Goal: Task Accomplishment & Management: Complete application form

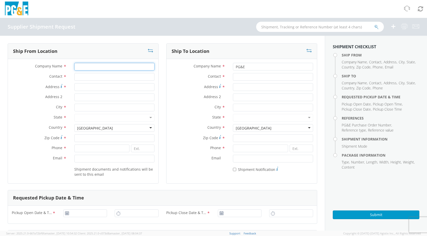
click at [81, 66] on input "Company Name *" at bounding box center [114, 67] width 80 height 8
type input "NVENT"
type input "[STREET_ADDRESS][PERSON_NAME]"
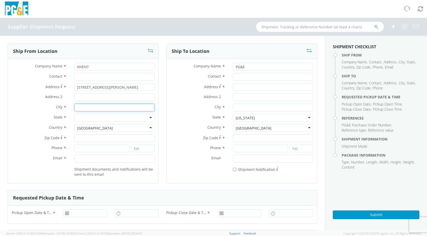
type input "[PERSON_NAME]"
type input "75119"
type input "4696634665"
type input "[PERSON_NAME][EMAIL_ADDRESS][PERSON_NAME][DOMAIN_NAME]"
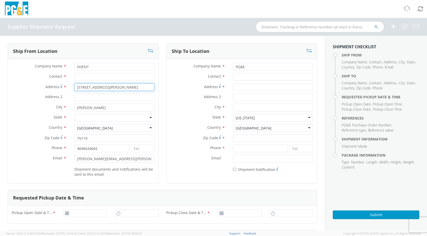
drag, startPoint x: 104, startPoint y: 87, endPoint x: 67, endPoint y: 89, distance: 36.8
click at [67, 89] on div "Address * [STREET_ADDRESS][PERSON_NAME]" at bounding box center [83, 87] width 150 height 8
type input "[STREET_ADDRESS]"
click at [88, 107] on input "[PERSON_NAME]" at bounding box center [114, 108] width 80 height 8
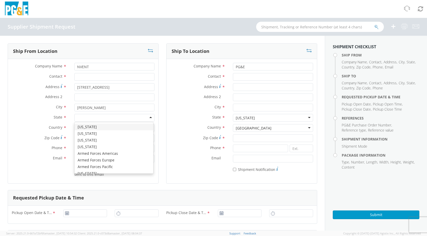
click at [80, 119] on div at bounding box center [114, 118] width 80 height 8
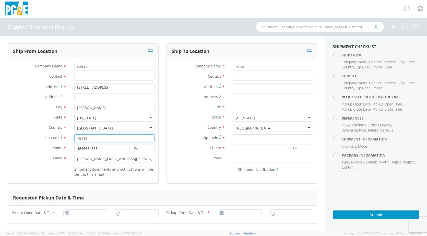
click at [90, 138] on input "75119" at bounding box center [114, 138] width 80 height 8
type input "75141"
click at [93, 110] on input "[PERSON_NAME]" at bounding box center [114, 108] width 80 height 8
type input "E"
type input "[PERSON_NAME]"
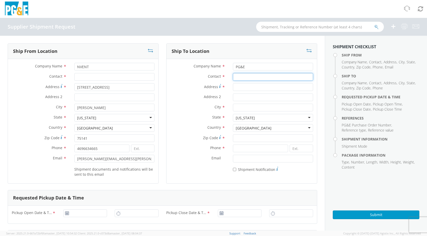
click at [235, 77] on input "Contact *" at bounding box center [273, 77] width 80 height 8
type input "[PERSON_NAME]"
click at [240, 87] on input "Address *" at bounding box center [273, 87] width 80 height 8
type input "[STREET_ADDRESS]"
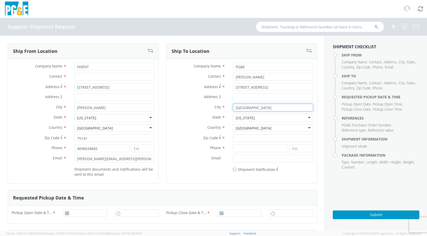
type input "[GEOGRAPHIC_DATA]"
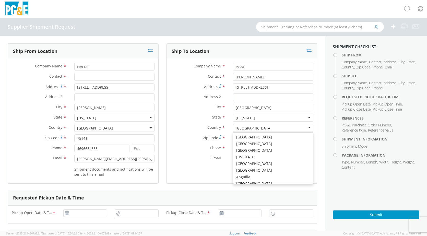
scroll to position [1287, 0]
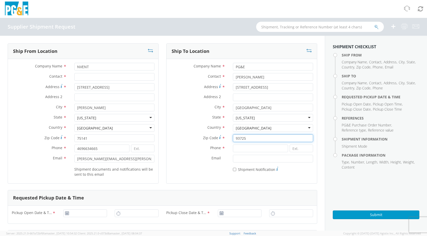
type input "93725"
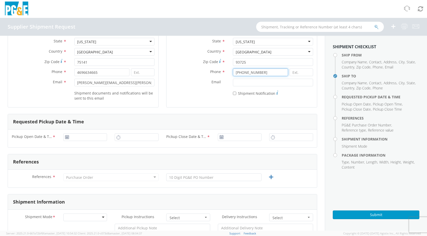
scroll to position [77, 0]
type input "[PHONE_NUMBER]"
click at [66, 137] on icon at bounding box center [67, 137] width 4 height 4
type input "[DATE]"
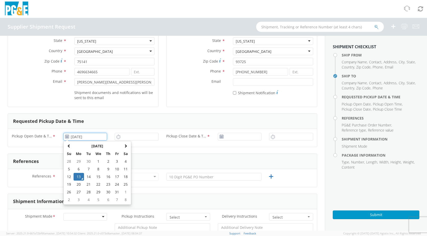
click at [75, 136] on input "[DATE]" at bounding box center [85, 137] width 44 height 8
click at [81, 178] on td "13" at bounding box center [79, 177] width 11 height 8
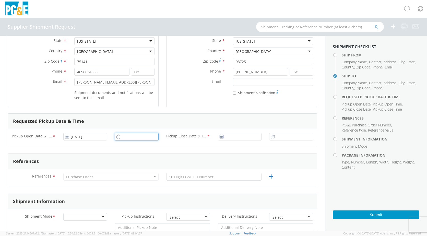
type input "12:00 PM"
click at [124, 136] on input "12:00 PM" at bounding box center [137, 137] width 44 height 8
click at [219, 136] on icon at bounding box center [221, 137] width 4 height 4
click at [220, 136] on use at bounding box center [222, 137] width 4 height 4
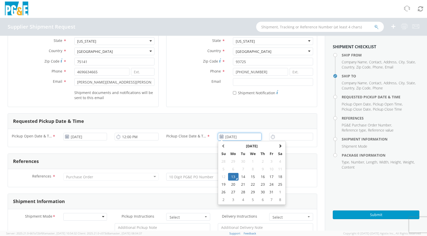
click at [221, 136] on input "[DATE]" at bounding box center [240, 137] width 44 height 8
click at [241, 176] on td "14" at bounding box center [242, 177] width 9 height 8
type input "[DATE]"
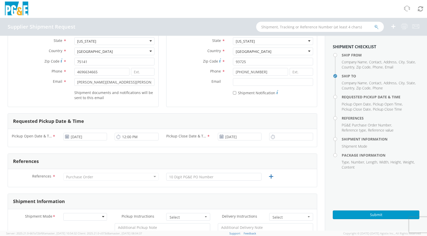
click at [271, 136] on icon at bounding box center [273, 136] width 4 height 5
click at [279, 135] on input "12:00 PM" at bounding box center [291, 137] width 44 height 8
type input "10:00 PM"
click at [71, 175] on div "Purchase Order" at bounding box center [79, 176] width 27 height 5
click at [108, 177] on div "Purchase Order" at bounding box center [110, 177] width 95 height 8
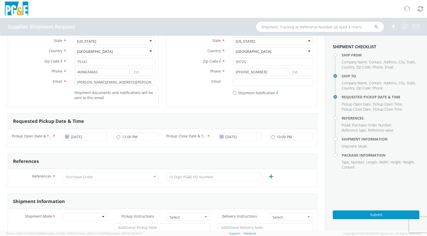
click at [151, 176] on div "Purchase Order" at bounding box center [110, 177] width 95 height 8
click at [181, 176] on input "text" at bounding box center [213, 177] width 95 height 8
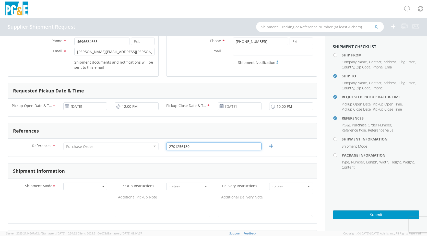
scroll to position [128, 0]
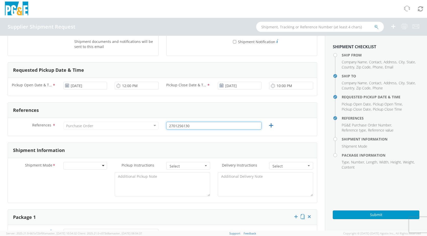
type input "2701256130"
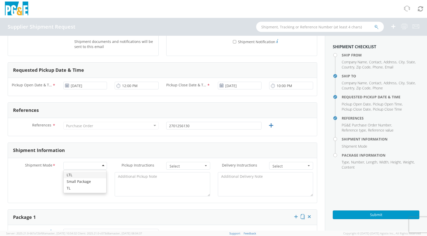
click at [88, 166] on div at bounding box center [85, 166] width 44 height 8
click at [180, 165] on span "Select" at bounding box center [186, 166] width 34 height 5
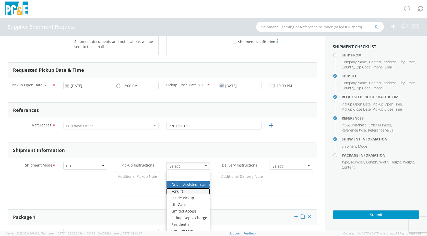
click at [183, 190] on link "Forklift" at bounding box center [188, 191] width 44 height 7
click at [284, 167] on span "Select" at bounding box center [289, 166] width 34 height 5
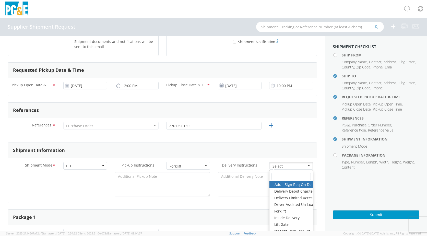
click at [153, 147] on div "Shipment Information" at bounding box center [162, 150] width 309 height 15
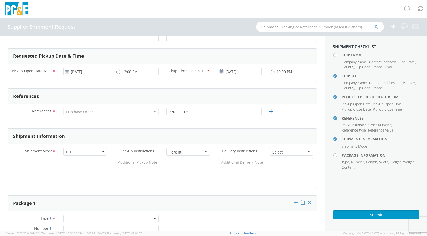
scroll to position [153, 0]
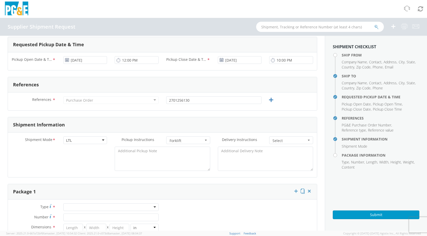
click at [72, 99] on div "Purchase Order" at bounding box center [79, 100] width 27 height 5
click at [70, 99] on div "Purchase Order" at bounding box center [79, 100] width 27 height 5
click at [152, 99] on div "Purchase Order" at bounding box center [110, 100] width 95 height 8
click at [119, 116] on form "Ship From Location Company Name * NVENT Contact * Address * [STREET_ADDRESS] Ad…" at bounding box center [162, 182] width 309 height 584
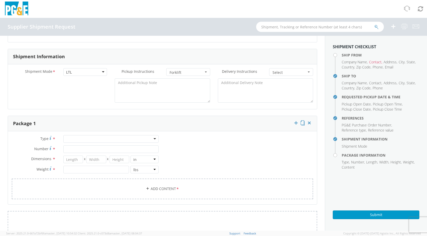
scroll to position [230, 0]
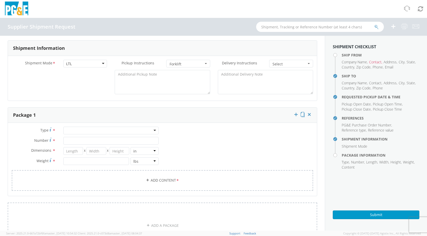
click at [72, 131] on div at bounding box center [110, 131] width 95 height 8
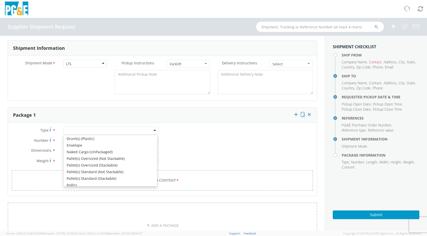
scroll to position [58, 0]
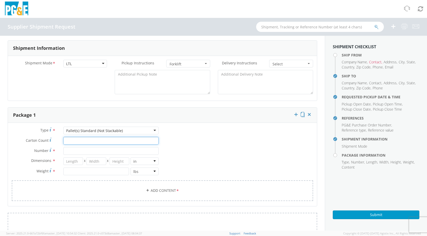
click at [70, 141] on input "Carton Count *" at bounding box center [110, 141] width 95 height 8
click at [68, 148] on input "Number *" at bounding box center [110, 151] width 95 height 8
type input "1"
click at [72, 162] on input "number" at bounding box center [73, 161] width 20 height 8
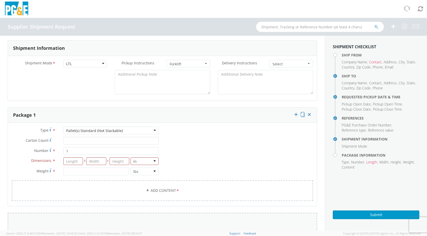
click at [160, 224] on link "ADD A PACKAGE" at bounding box center [162, 236] width 309 height 46
click at [73, 161] on input "number" at bounding box center [73, 161] width 20 height 8
type input "42"
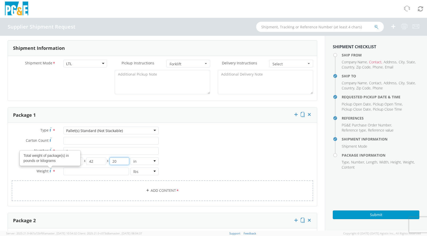
type input "20"
click at [73, 172] on input "number" at bounding box center [96, 171] width 66 height 8
type input "50"
click at [204, 160] on div "Type * Pallet(s) Standard (Not Stackable) Pallet(s) Standard (Not Stackable) Bu…" at bounding box center [162, 167] width 309 height 81
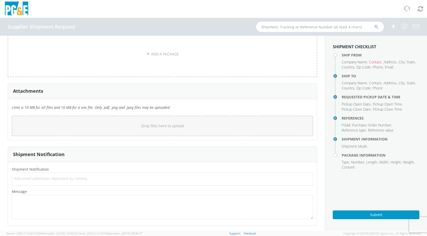
scroll to position [508, 0]
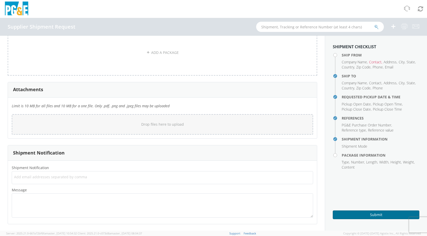
click at [382, 212] on button "Submit" at bounding box center [376, 214] width 87 height 9
click at [380, 216] on button "Submit" at bounding box center [376, 214] width 87 height 9
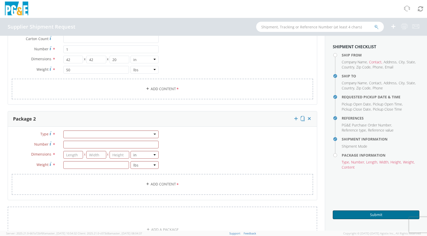
scroll to position [330, 0]
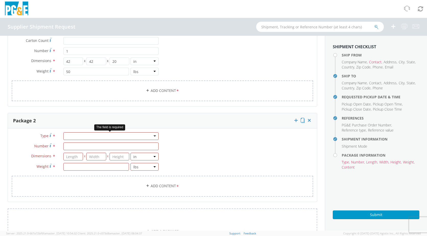
click at [152, 136] on div at bounding box center [110, 136] width 95 height 8
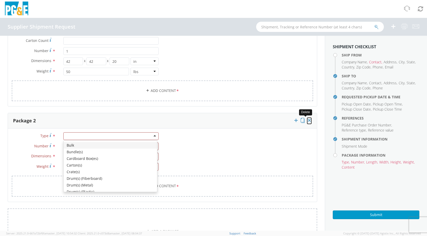
click at [307, 119] on icon at bounding box center [309, 120] width 5 height 5
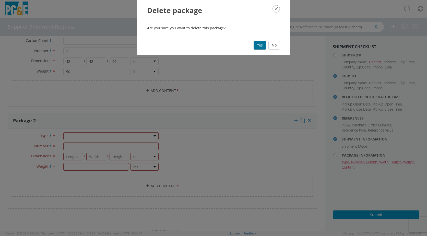
click at [260, 45] on button "Yes" at bounding box center [259, 45] width 13 height 9
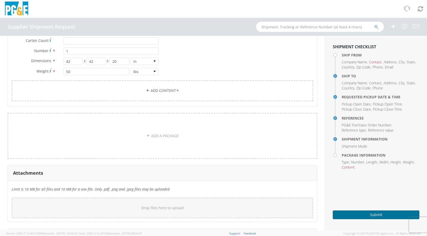
click at [364, 212] on button "Submit" at bounding box center [376, 214] width 87 height 9
click at [146, 90] on icon at bounding box center [148, 91] width 4 height 4
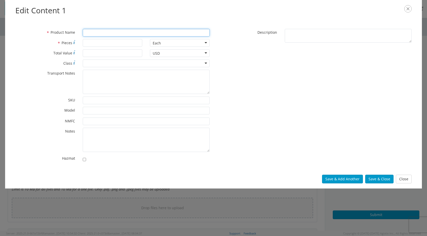
click at [87, 32] on input "* Product Name" at bounding box center [146, 33] width 127 height 8
type input "F12-15-C01"
click at [106, 43] on input "* Pieces" at bounding box center [113, 43] width 60 height 8
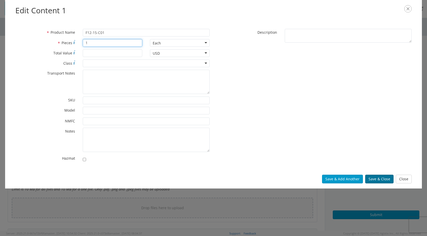
type input "1"
click at [377, 178] on button "Save & Close" at bounding box center [379, 179] width 28 height 9
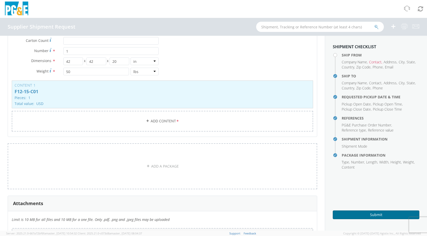
click at [374, 213] on button "Submit" at bounding box center [376, 214] width 87 height 9
click at [367, 215] on button "Submit" at bounding box center [376, 214] width 87 height 9
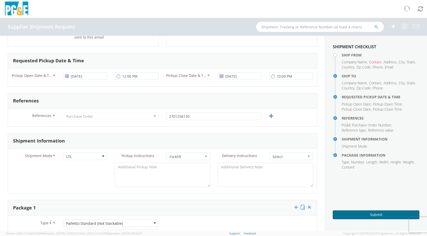
scroll to position [0, 0]
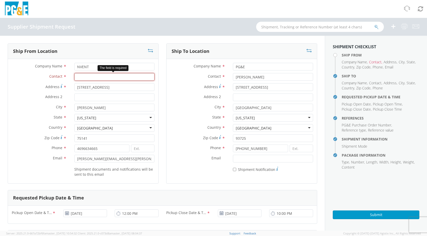
click at [80, 77] on input "Contact *" at bounding box center [114, 77] width 80 height 8
type input "[PERSON_NAME]"
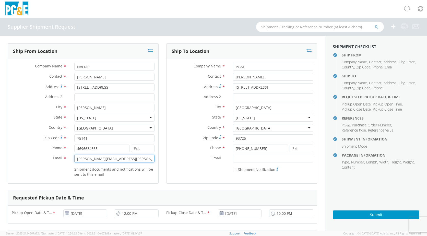
drag, startPoint x: 97, startPoint y: 159, endPoint x: 67, endPoint y: 157, distance: 30.2
click at [67, 157] on div "Email * [PERSON_NAME][EMAIL_ADDRESS][PERSON_NAME][DOMAIN_NAME]" at bounding box center [83, 159] width 150 height 8
drag, startPoint x: 111, startPoint y: 159, endPoint x: 71, endPoint y: 160, distance: 39.8
click at [71, 160] on div "[EMAIL_ADDRESS][DOMAIN_NAME]" at bounding box center [114, 159] width 88 height 8
paste input ".sdc.traffic"
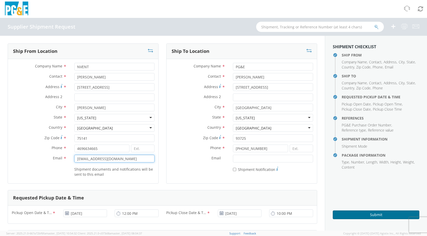
type input "[EMAIL_ADDRESS][DOMAIN_NAME]"
click at [373, 213] on button "Submit" at bounding box center [376, 214] width 87 height 9
